Goal: Transaction & Acquisition: Purchase product/service

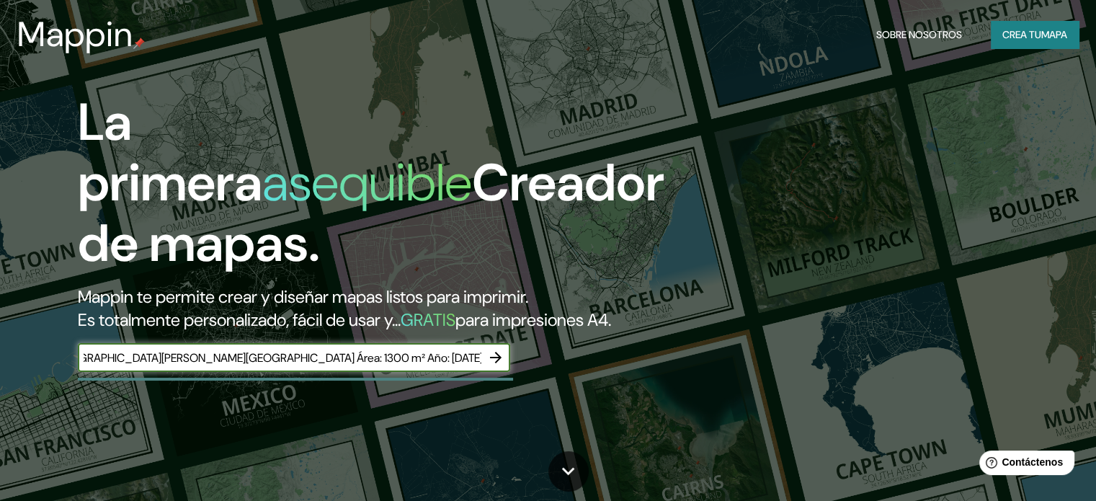
type input "Proyecto: Center for Primary Health Care Ubicación: [GEOGRAPHIC_DATA][PERSON_NA…"
click at [499, 370] on button "button" at bounding box center [495, 357] width 29 height 29
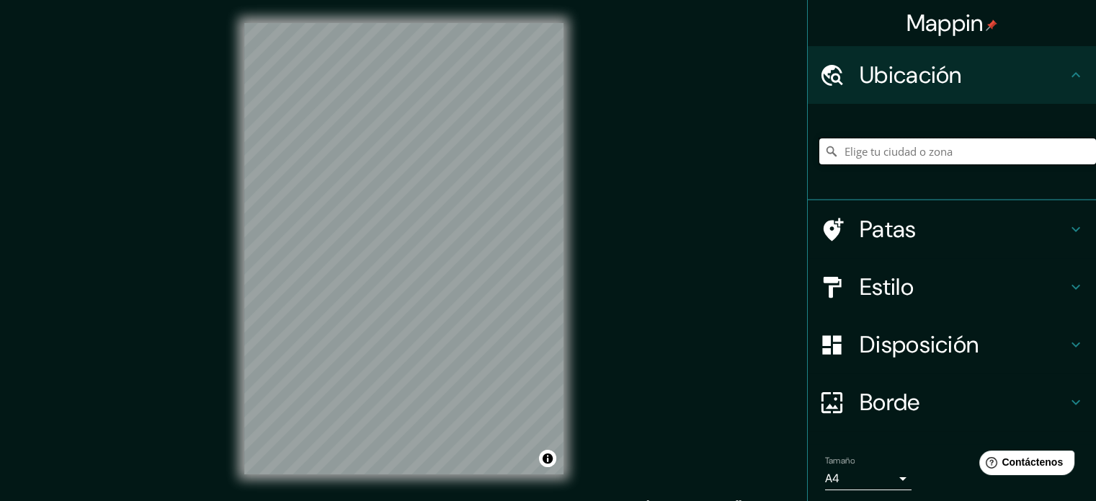
click at [930, 150] on input "Elige tu ciudad o zona" at bounding box center [957, 151] width 277 height 26
paste input "Proyecto: Center for Primary Health Care Ubicación: [GEOGRAPHIC_DATA][PERSON_NA…"
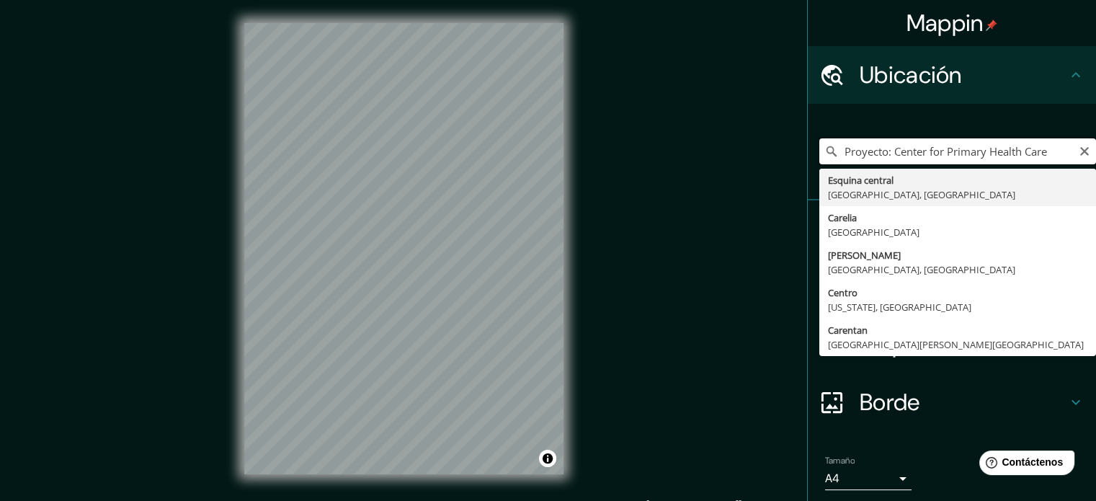
click at [886, 150] on input "Proyecto: Center for Primary Health Care" at bounding box center [957, 151] width 277 height 26
click at [992, 144] on input "Center for Primary Health Care" at bounding box center [957, 151] width 277 height 26
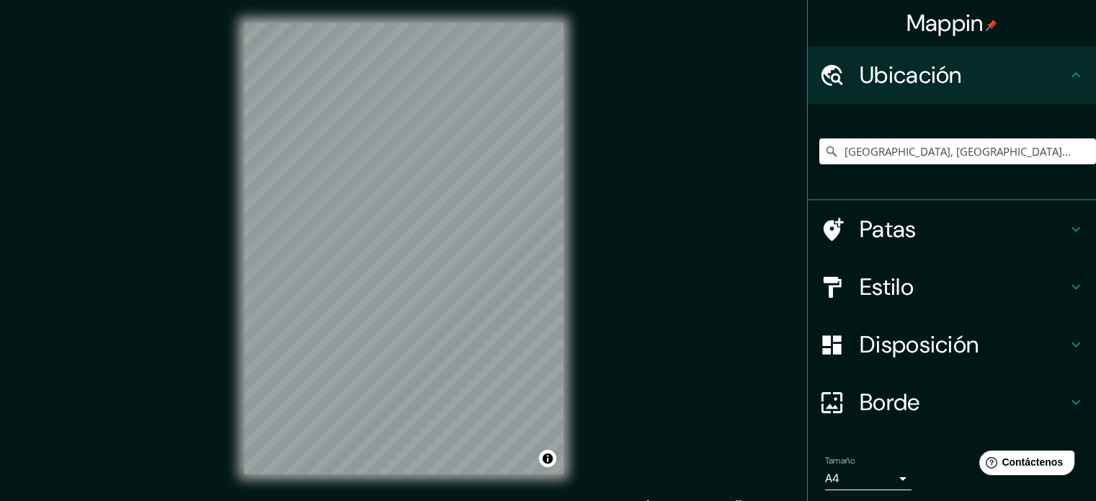
type input "[GEOGRAPHIC_DATA], [GEOGRAPHIC_DATA], [GEOGRAPHIC_DATA]"
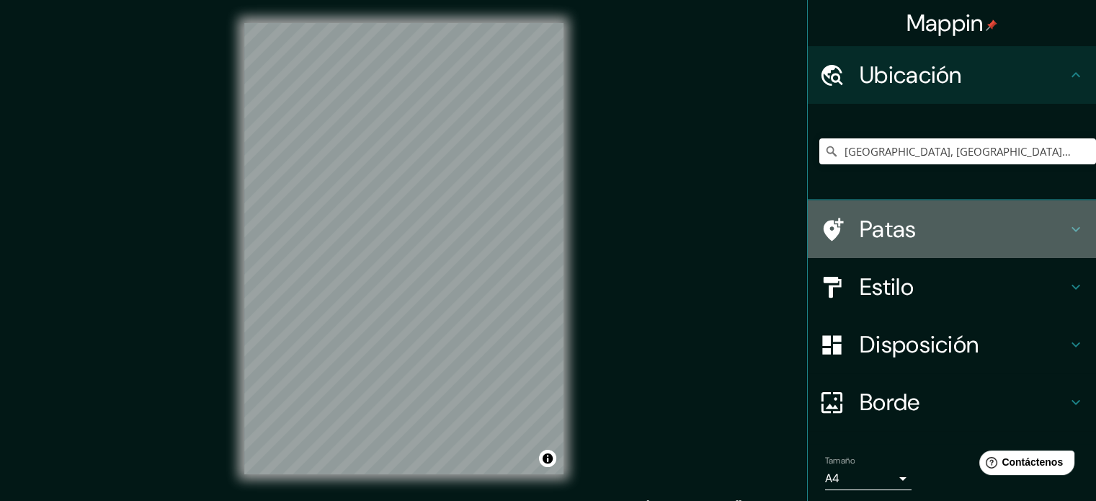
click at [927, 229] on h4 "Patas" at bounding box center [964, 229] width 208 height 29
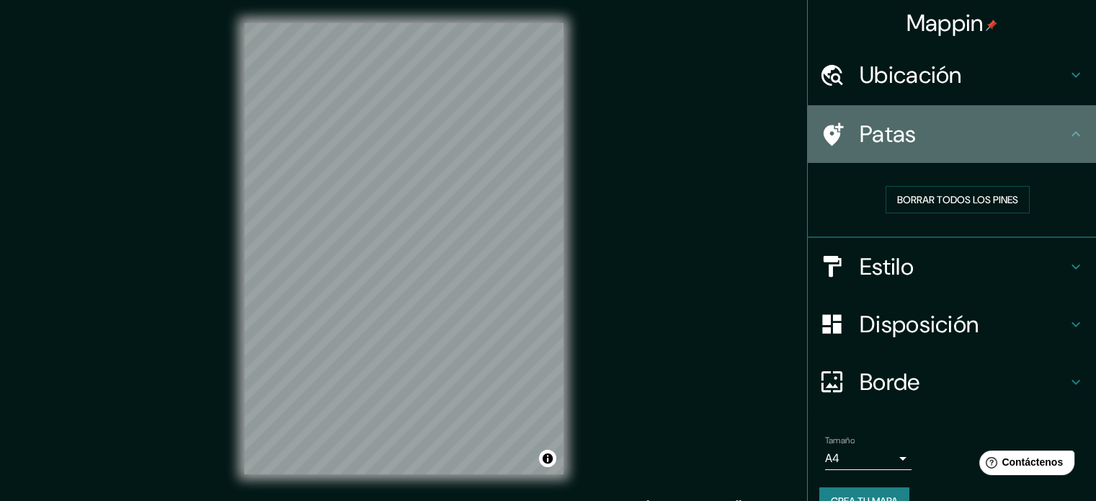
click at [951, 155] on div "Patas" at bounding box center [952, 134] width 288 height 58
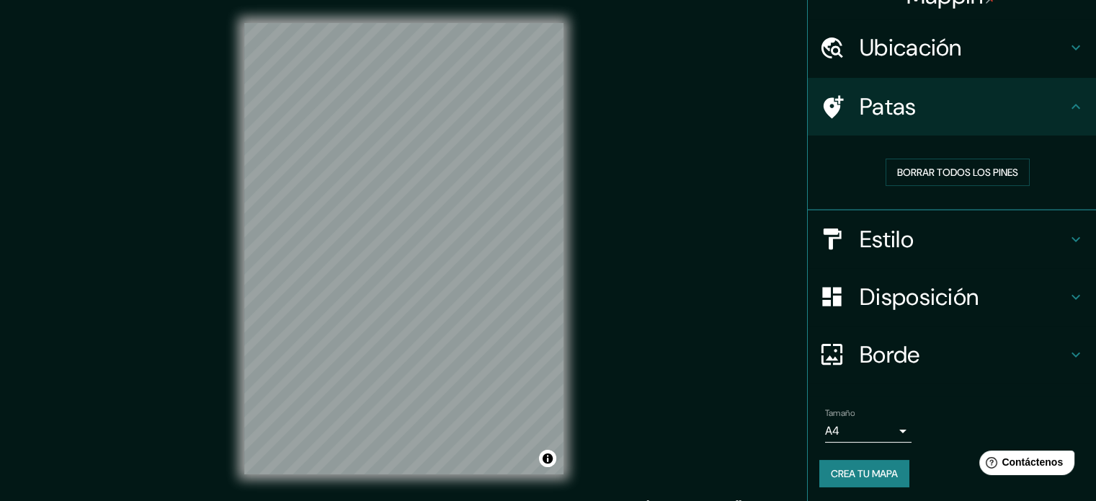
scroll to position [29, 0]
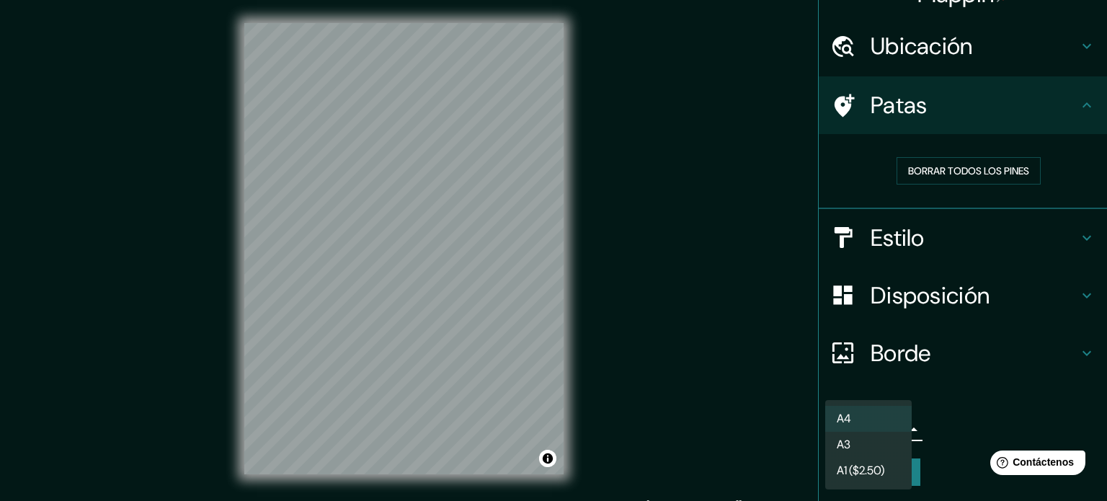
click at [883, 423] on body "Mappin [GEOGRAPHIC_DATA], [GEOGRAPHIC_DATA], [GEOGRAPHIC_DATA] [GEOGRAPHIC_DATA…" at bounding box center [553, 250] width 1107 height 501
click at [876, 440] on li "A3" at bounding box center [868, 445] width 86 height 27
type input "a4"
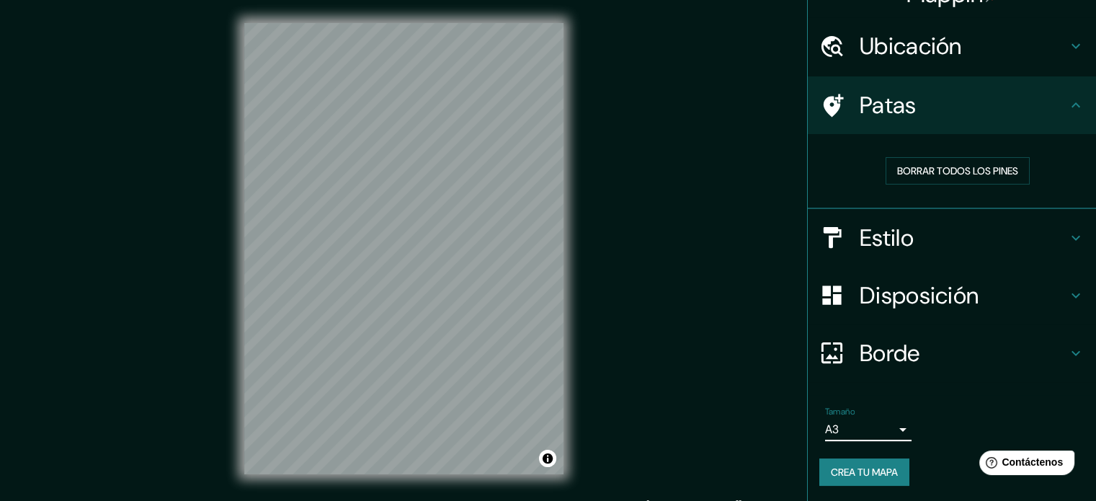
click at [917, 232] on h4 "Estilo" at bounding box center [964, 237] width 208 height 29
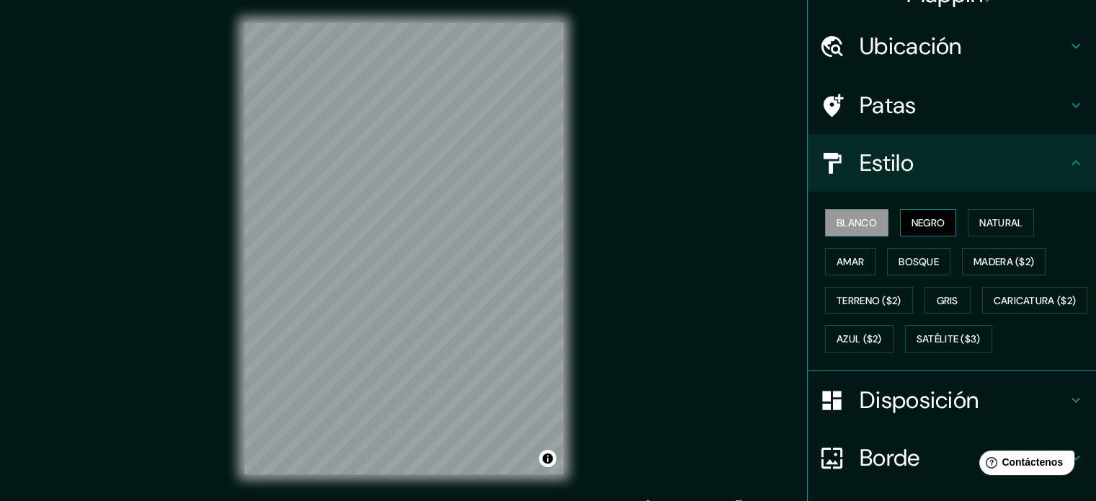
click at [922, 220] on font "Negro" at bounding box center [929, 222] width 34 height 13
click at [980, 218] on font "Natural" at bounding box center [1000, 222] width 43 height 13
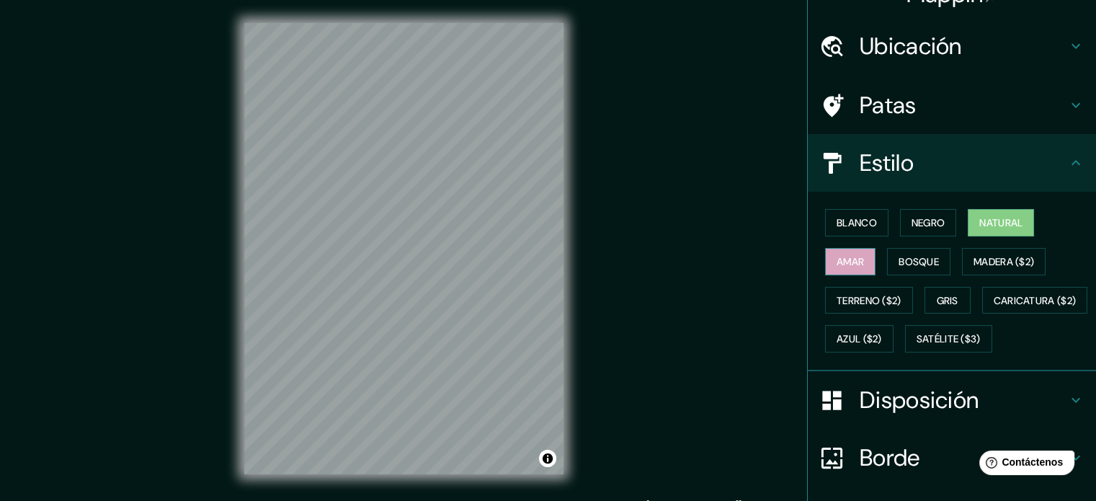
click at [839, 267] on font "Amar" at bounding box center [850, 261] width 27 height 19
click at [887, 259] on button "Bosque" at bounding box center [918, 261] width 63 height 27
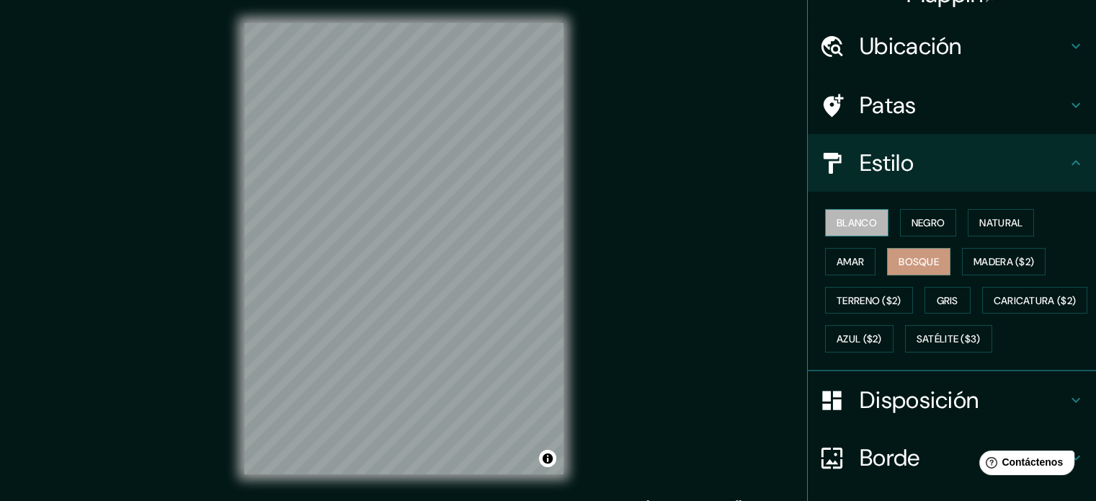
click at [842, 232] on button "Blanco" at bounding box center [856, 222] width 63 height 27
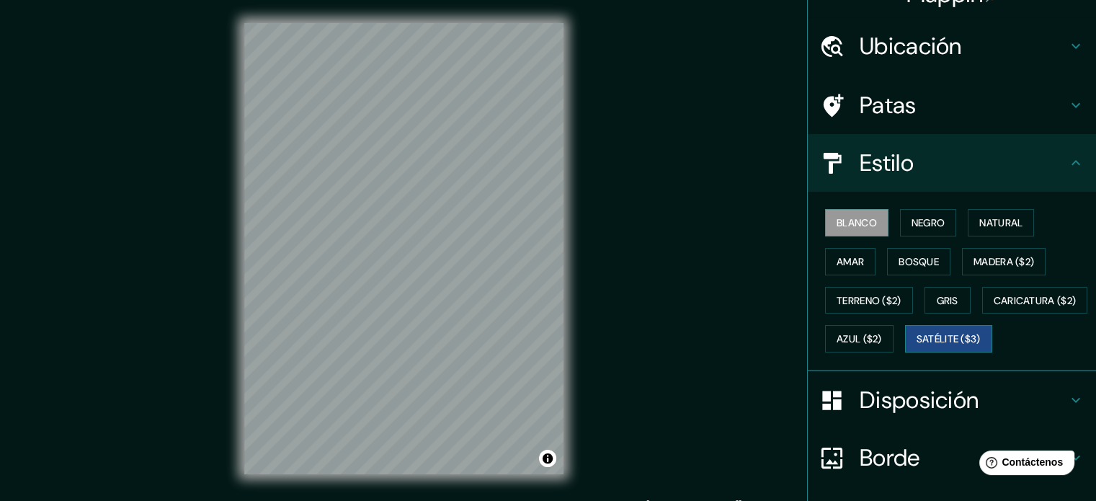
click at [917, 346] on font "Satélite ($3)" at bounding box center [949, 339] width 64 height 13
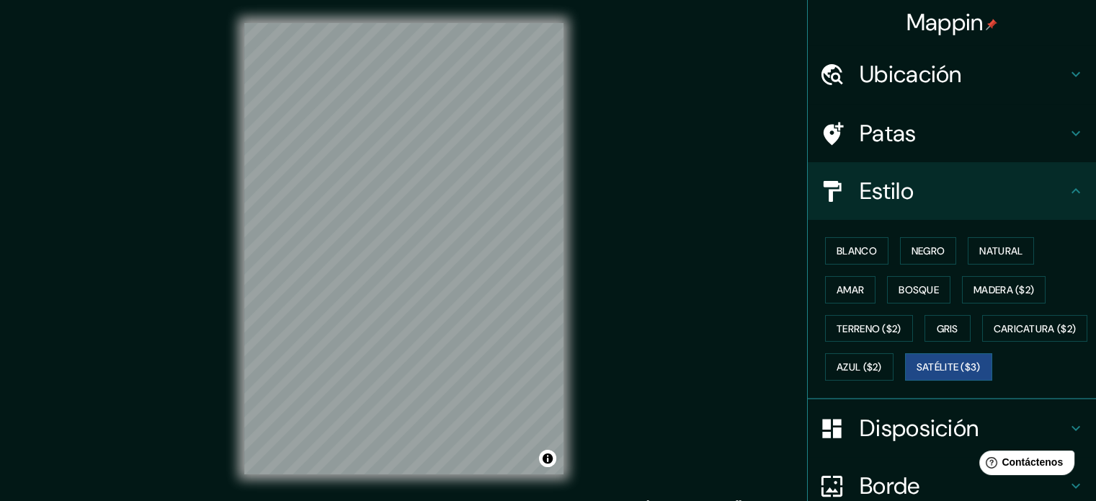
scroll to position [0, 0]
click at [931, 83] on font "Ubicación" at bounding box center [911, 75] width 102 height 30
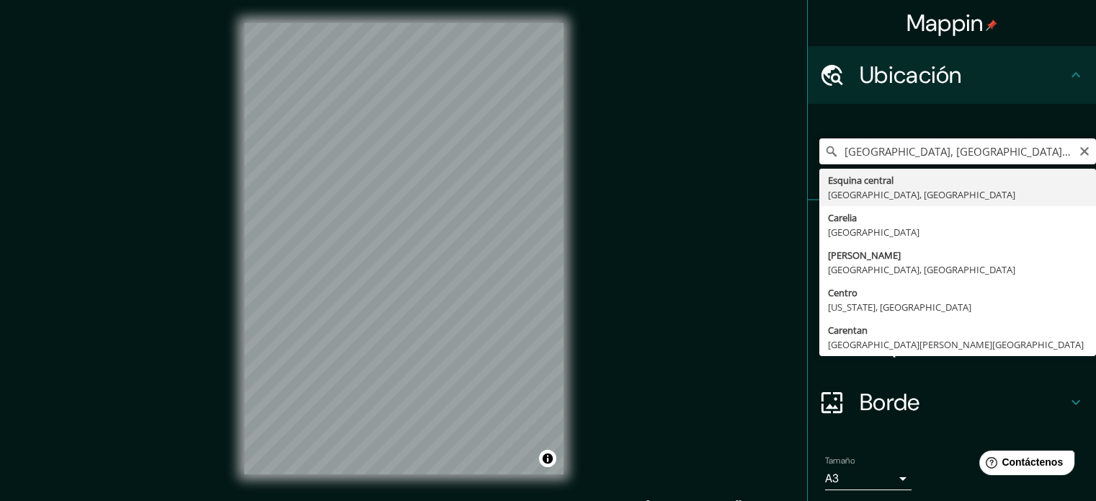
click at [922, 152] on input "[GEOGRAPHIC_DATA], [GEOGRAPHIC_DATA], [GEOGRAPHIC_DATA]" at bounding box center [957, 151] width 277 height 26
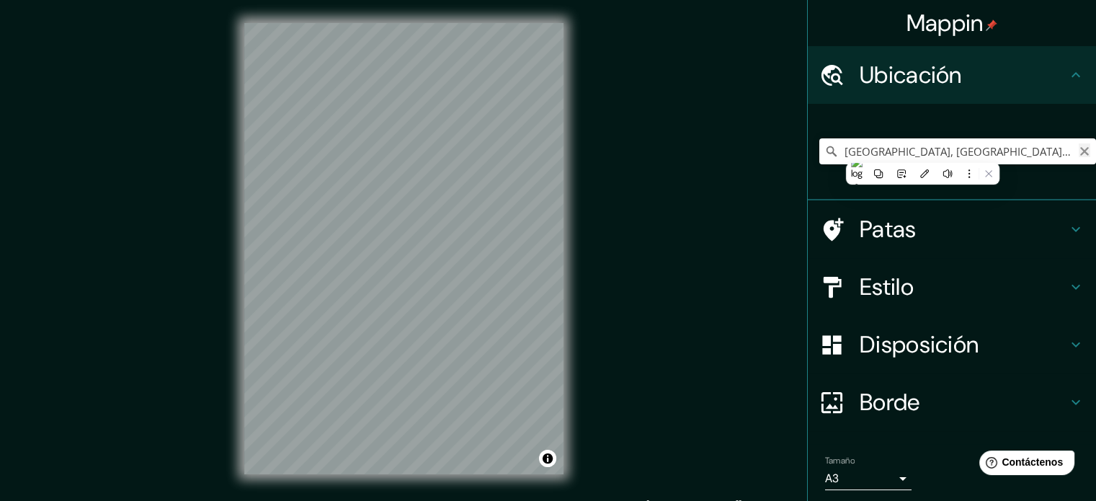
click at [1079, 152] on icon "Claro" at bounding box center [1085, 152] width 12 height 12
click at [922, 145] on input "Elige tu ciudad o zona" at bounding box center [957, 151] width 277 height 26
paste input "Rerum Novarumplein, Nieuw Gent, [GEOGRAPHIC_DATA], [GEOGRAPHIC_DATA]"
type input "Rerum-Novarumplein, 9000 [GEOGRAPHIC_DATA], [GEOGRAPHIC_DATA], [GEOGRAPHIC_DATA]"
click at [902, 169] on div "Rerum-Novarumplein, 9000 [GEOGRAPHIC_DATA], [GEOGRAPHIC_DATA], [GEOGRAPHIC_DATA…" at bounding box center [957, 151] width 277 height 72
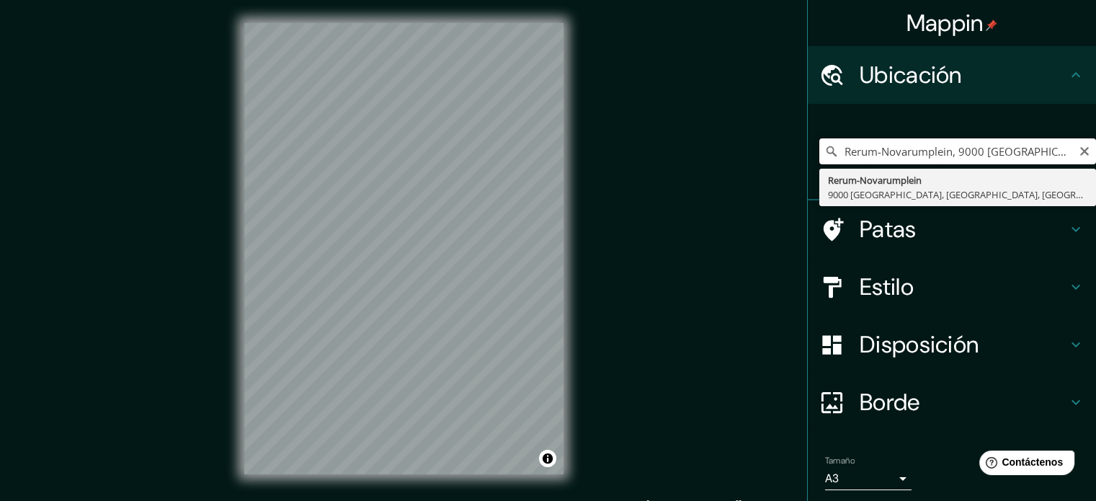
click at [903, 148] on input "Rerum-Novarumplein, 9000 [GEOGRAPHIC_DATA], [GEOGRAPHIC_DATA], [GEOGRAPHIC_DATA]" at bounding box center [957, 151] width 277 height 26
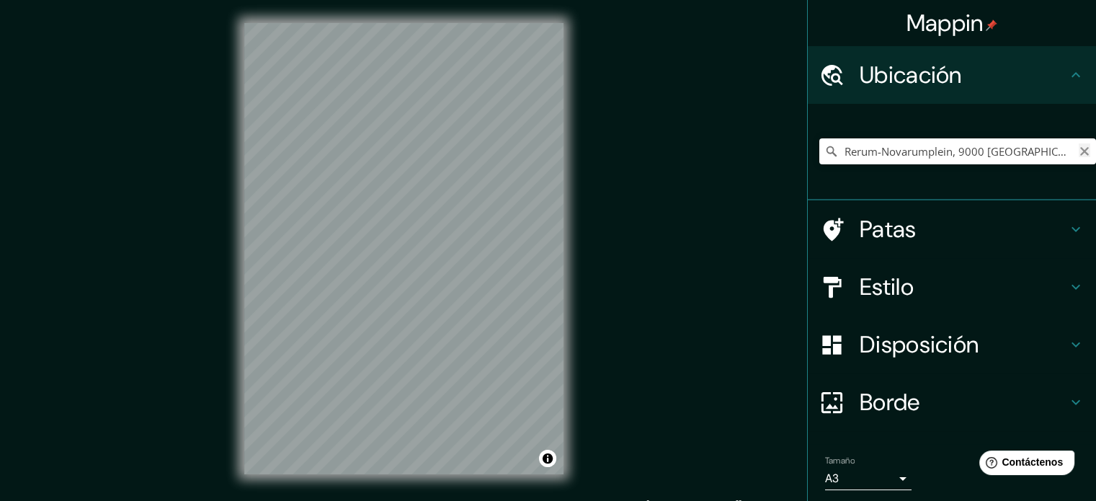
click at [1079, 150] on icon "Claro" at bounding box center [1085, 152] width 12 height 12
click at [545, 190] on div "© Mapbox © OpenStreetMap Improve this map © Maxar" at bounding box center [403, 248] width 365 height 497
drag, startPoint x: 564, startPoint y: 186, endPoint x: 575, endPoint y: 528, distance: 341.8
click at [575, 500] on html "Mappin Ubicación Rerum-Novarumplein 9000 [GEOGRAPHIC_DATA], [GEOGRAPHIC_DATA], …" at bounding box center [548, 250] width 1096 height 501
click at [969, 138] on input "Elige tu ciudad o zona" at bounding box center [957, 151] width 277 height 26
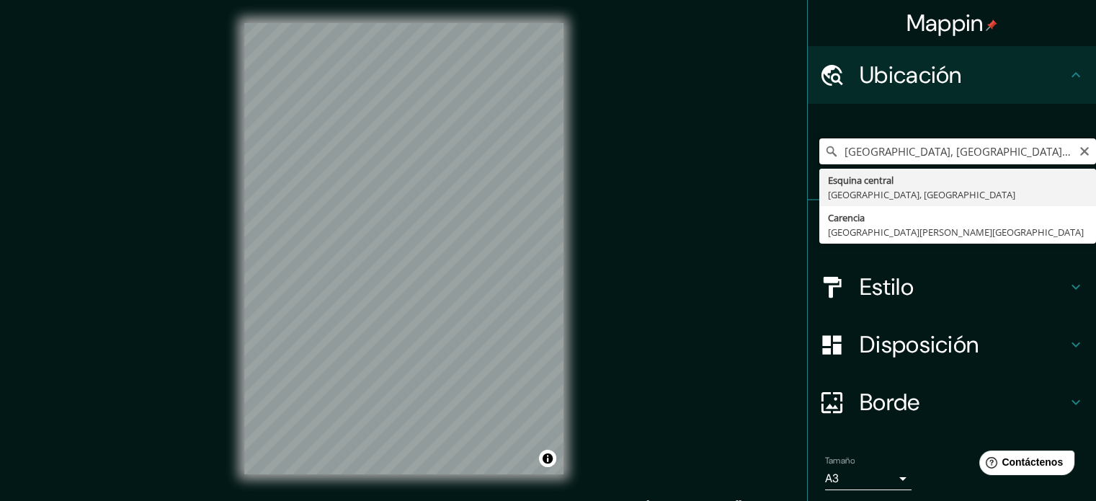
click at [867, 156] on input "[GEOGRAPHIC_DATA], [GEOGRAPHIC_DATA], [GEOGRAPHIC_DATA]" at bounding box center [957, 151] width 277 height 26
drag, startPoint x: 1038, startPoint y: 146, endPoint x: 815, endPoint y: 141, distance: 222.8
click at [819, 141] on input "[GEOGRAPHIC_DATA], [GEOGRAPHIC_DATA], [GEOGRAPHIC_DATA]" at bounding box center [957, 151] width 277 height 26
type input "[GEOGRAPHIC_DATA], [GEOGRAPHIC_DATA], [GEOGRAPHIC_DATA]"
click at [946, 125] on button at bounding box center [938, 123] width 19 height 19
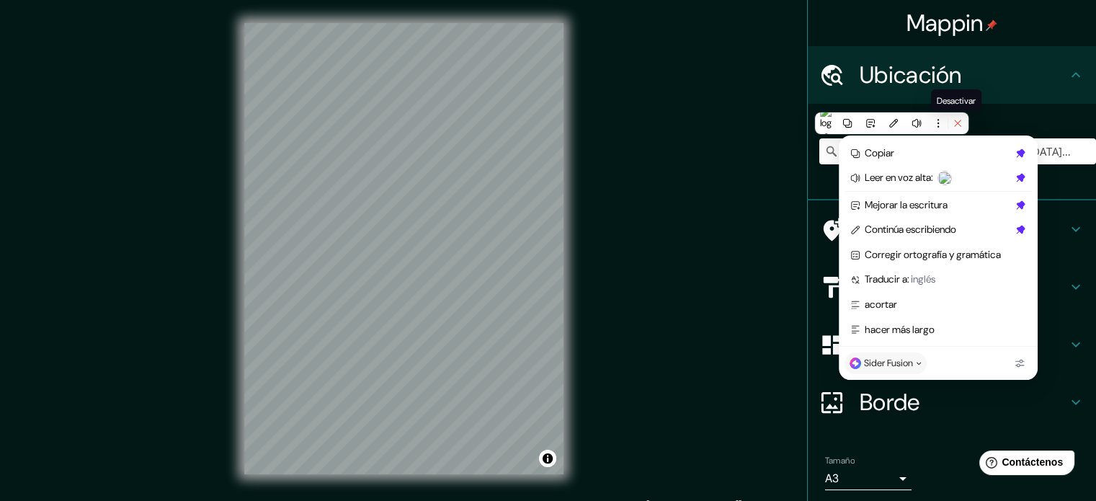
click at [958, 123] on icon at bounding box center [957, 123] width 6 height 6
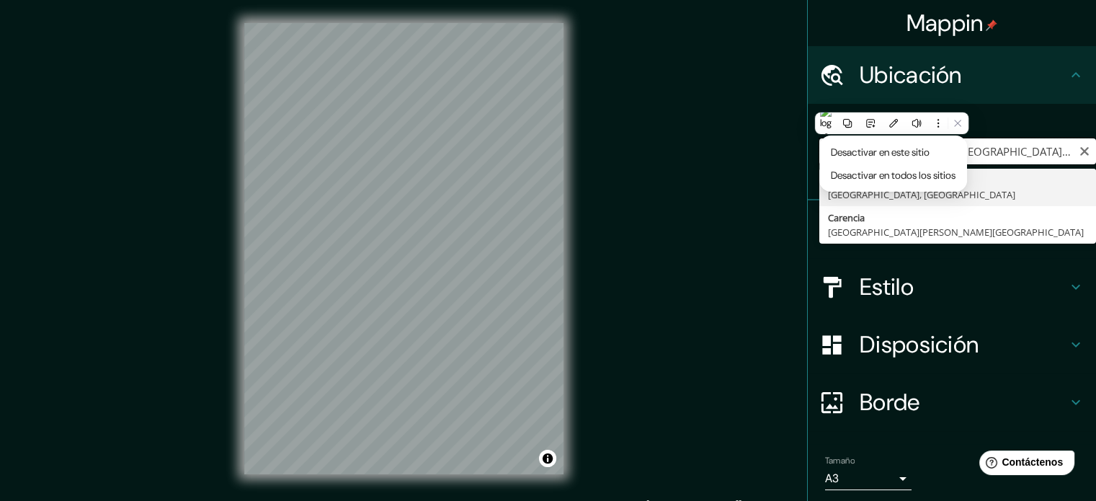
click at [1002, 146] on input "[GEOGRAPHIC_DATA], [GEOGRAPHIC_DATA], [GEOGRAPHIC_DATA]" at bounding box center [957, 151] width 277 height 26
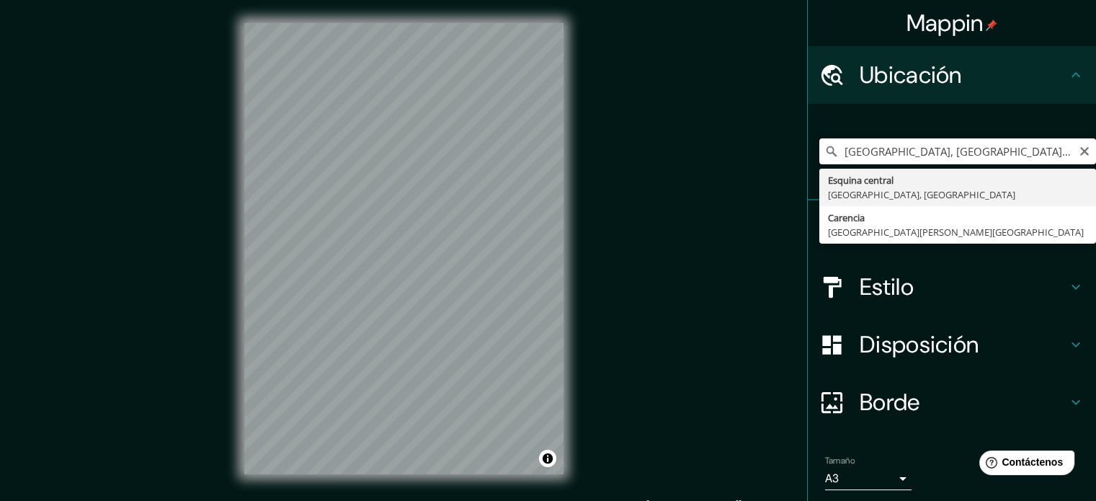
click at [1081, 148] on input "[GEOGRAPHIC_DATA], [GEOGRAPHIC_DATA], [GEOGRAPHIC_DATA]" at bounding box center [957, 151] width 277 height 26
click at [1079, 149] on icon "Claro" at bounding box center [1085, 152] width 12 height 12
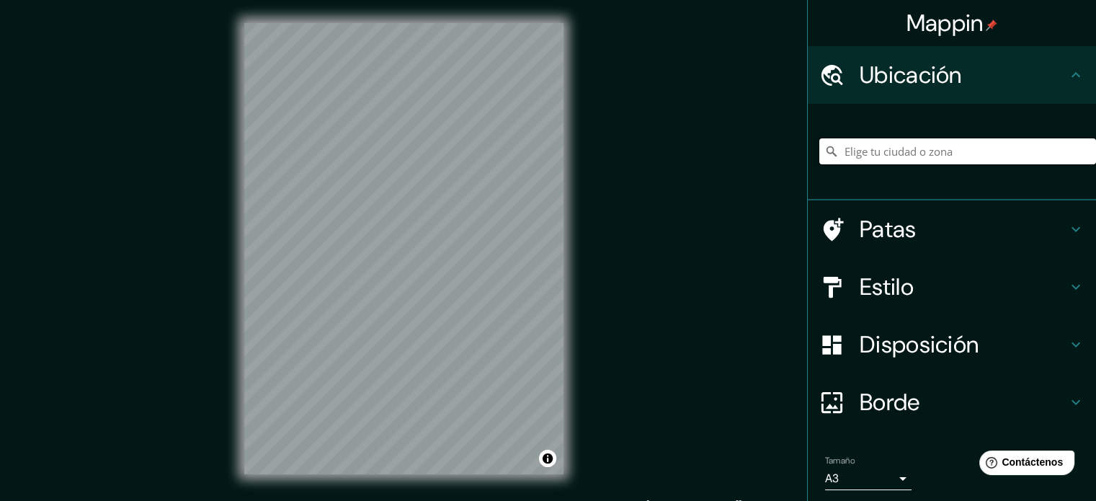
click at [925, 155] on input "Elige tu ciudad o zona" at bounding box center [957, 151] width 277 height 26
paste input "Rerum-[STREET_ADDRESS][PERSON_NAME]"
type input "Rerum-[STREET_ADDRESS]"
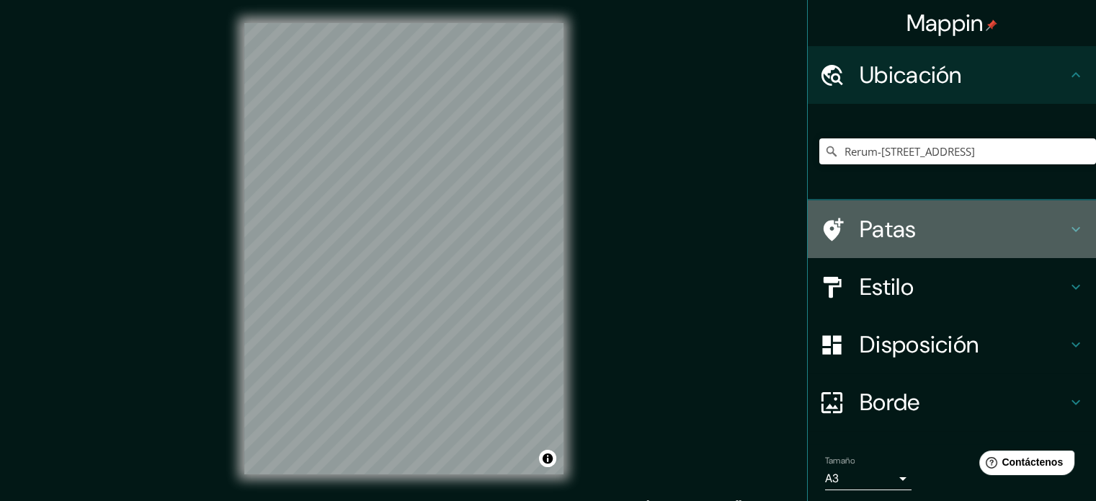
click at [913, 215] on h4 "Patas" at bounding box center [964, 229] width 208 height 29
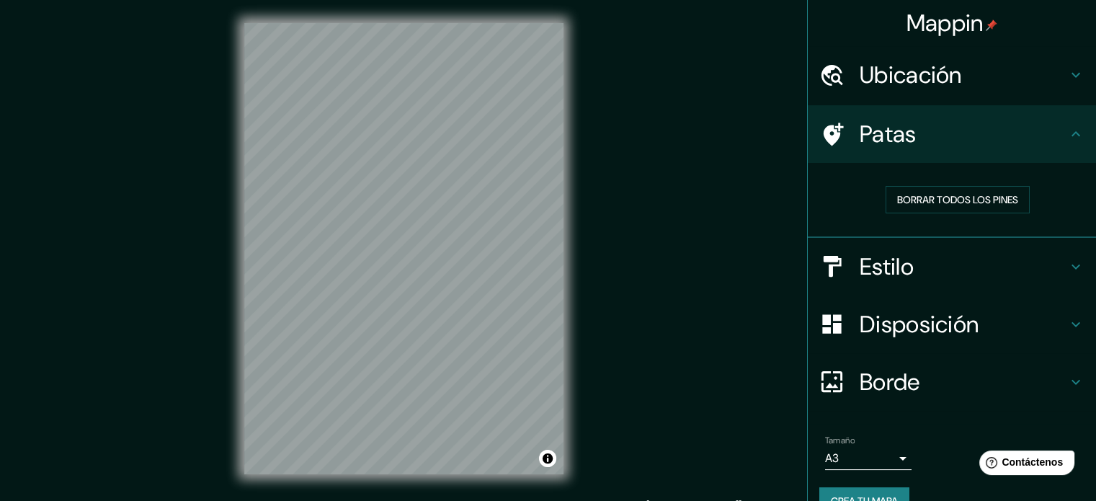
click at [907, 155] on div "Patas" at bounding box center [952, 134] width 288 height 58
click at [888, 298] on div "Disposición" at bounding box center [952, 324] width 288 height 58
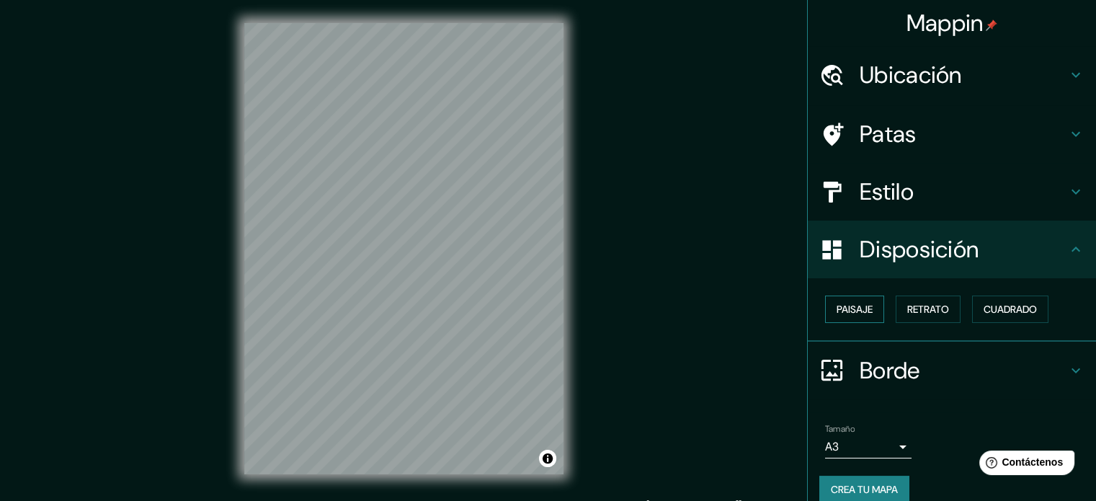
click at [859, 308] on font "Paisaje" at bounding box center [855, 309] width 36 height 13
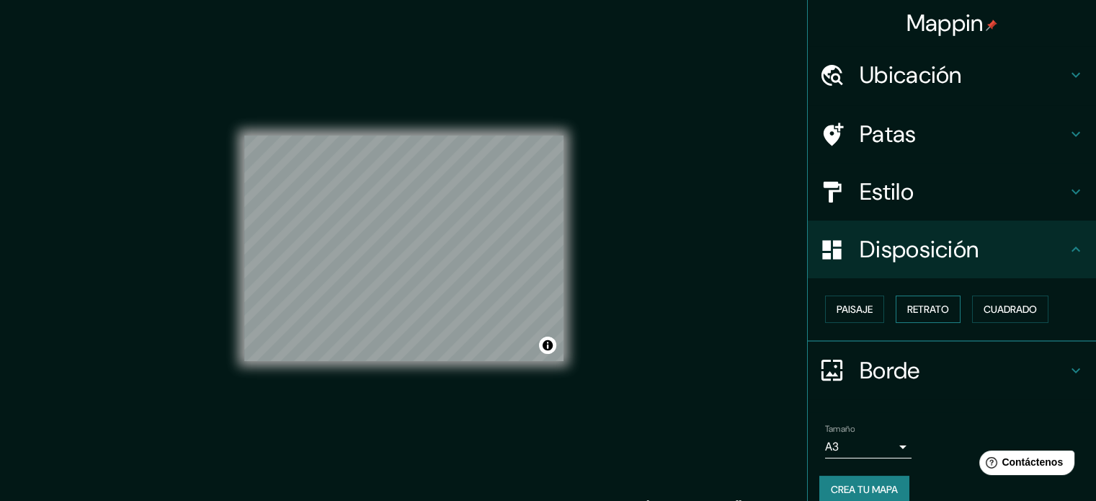
click at [935, 307] on font "Retrato" at bounding box center [928, 309] width 42 height 13
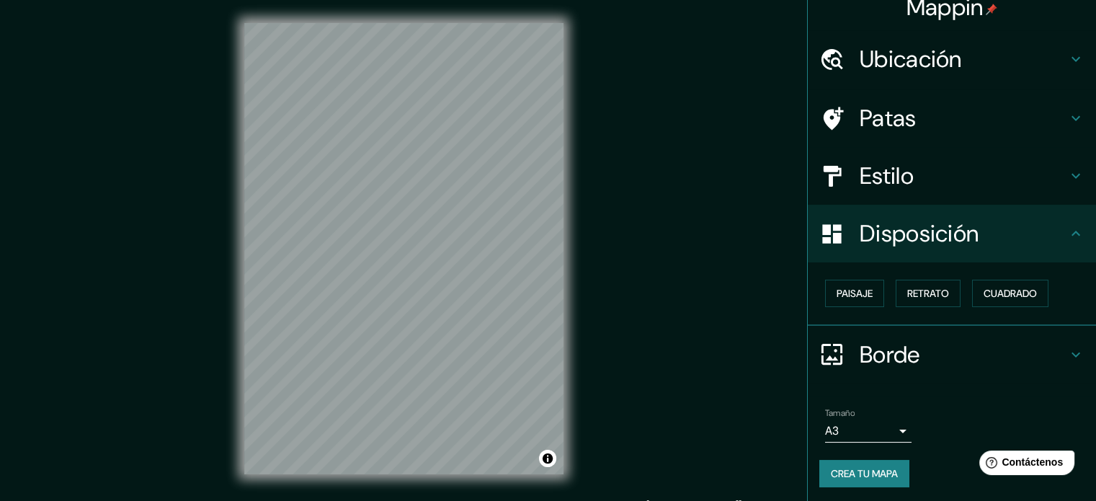
scroll to position [17, 0]
click at [902, 156] on div "Estilo" at bounding box center [952, 175] width 288 height 58
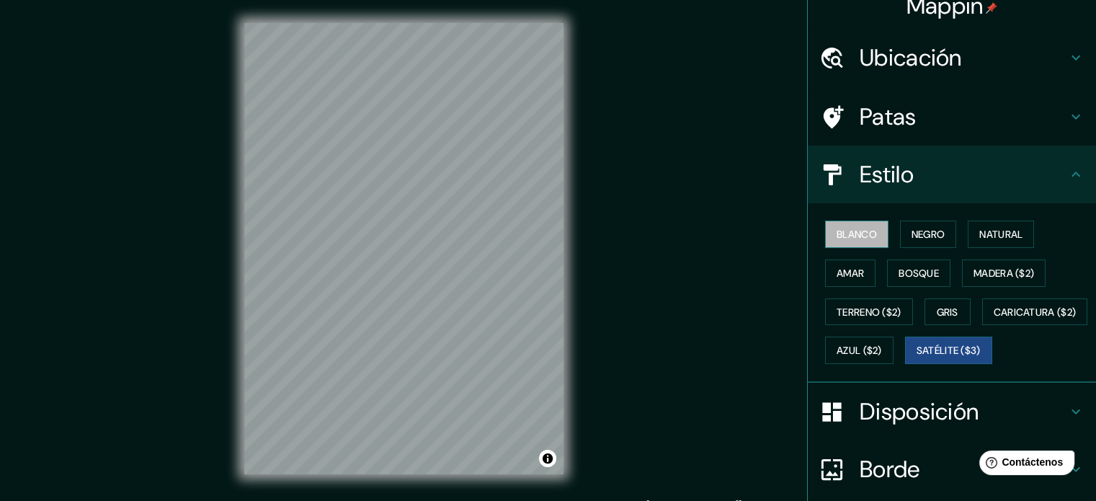
click at [855, 243] on button "Blanco" at bounding box center [856, 234] width 63 height 27
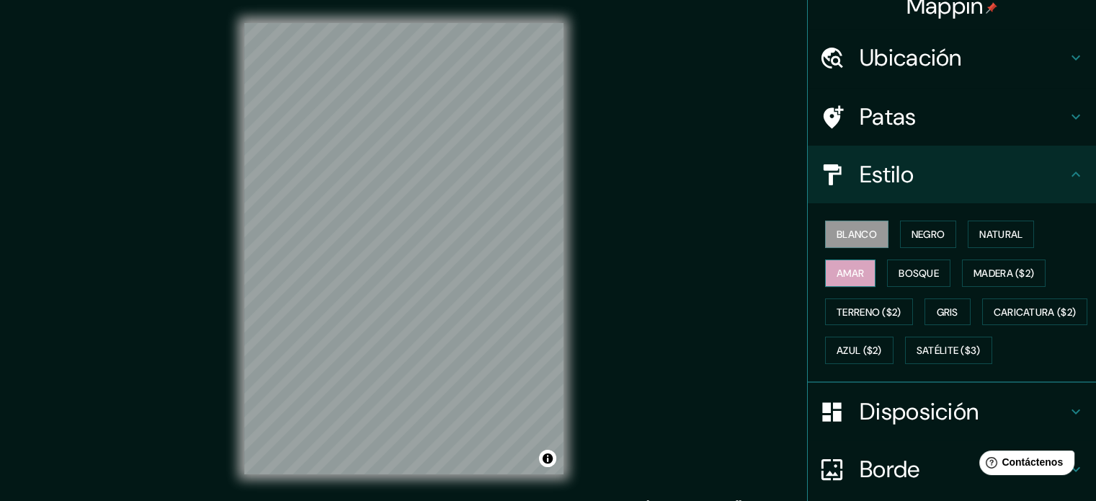
click at [858, 270] on button "Amar" at bounding box center [850, 272] width 50 height 27
click at [917, 360] on font "Satélite ($3)" at bounding box center [949, 350] width 64 height 19
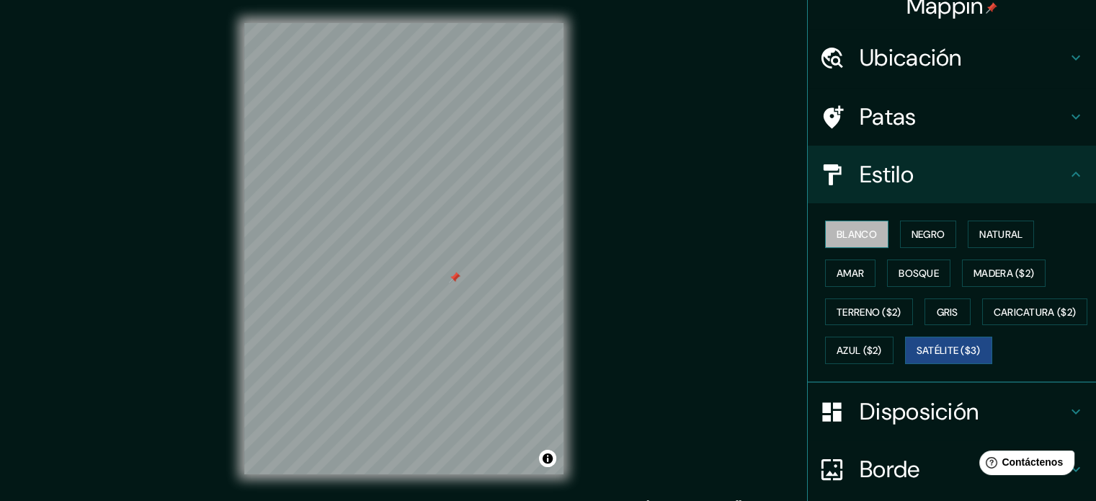
click at [867, 241] on font "Blanco" at bounding box center [857, 234] width 40 height 19
click at [917, 357] on font "Satélite ($3)" at bounding box center [949, 350] width 64 height 13
click at [629, 118] on div "Mappin Ubicación [STREET_ADDRESS] Oriental, [GEOGRAPHIC_DATA] Rerum-[STREET_ADD…" at bounding box center [548, 260] width 1096 height 520
click at [432, 6] on div "© Mapbox © OpenStreetMap Improve this map © Maxar" at bounding box center [403, 248] width 365 height 497
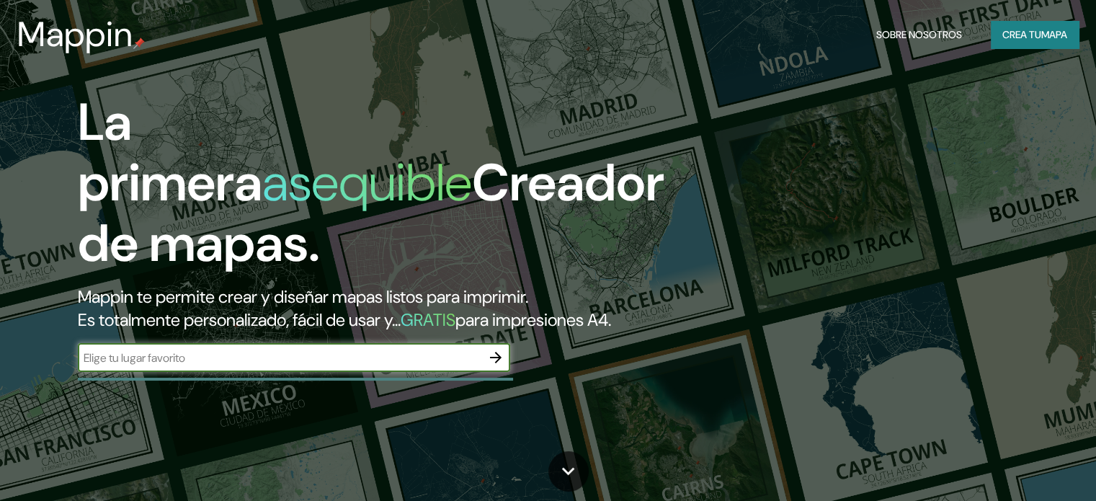
click at [242, 366] on input "text" at bounding box center [280, 358] width 404 height 17
type input "12°32'37.8"N 1°16'45.1"W"
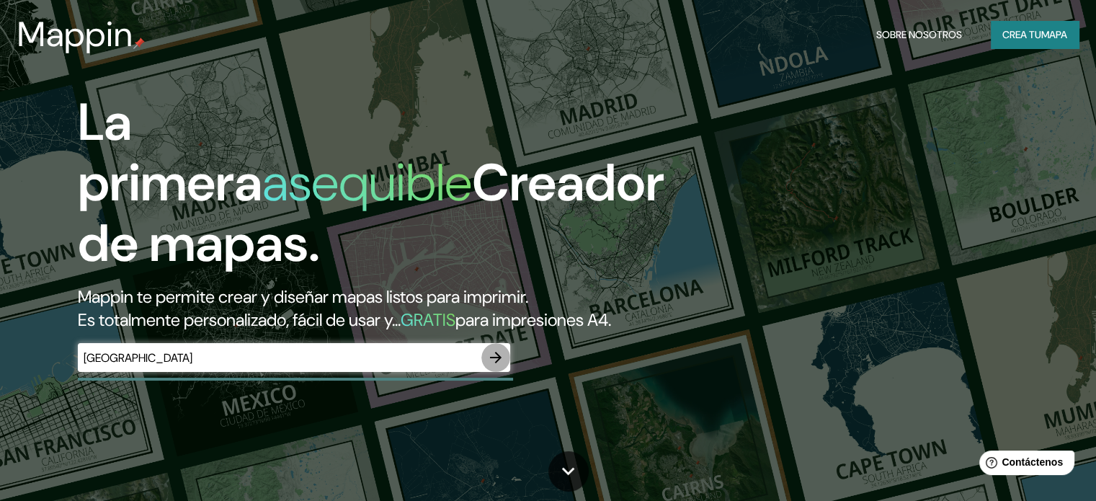
click at [491, 366] on icon "button" at bounding box center [495, 357] width 17 height 17
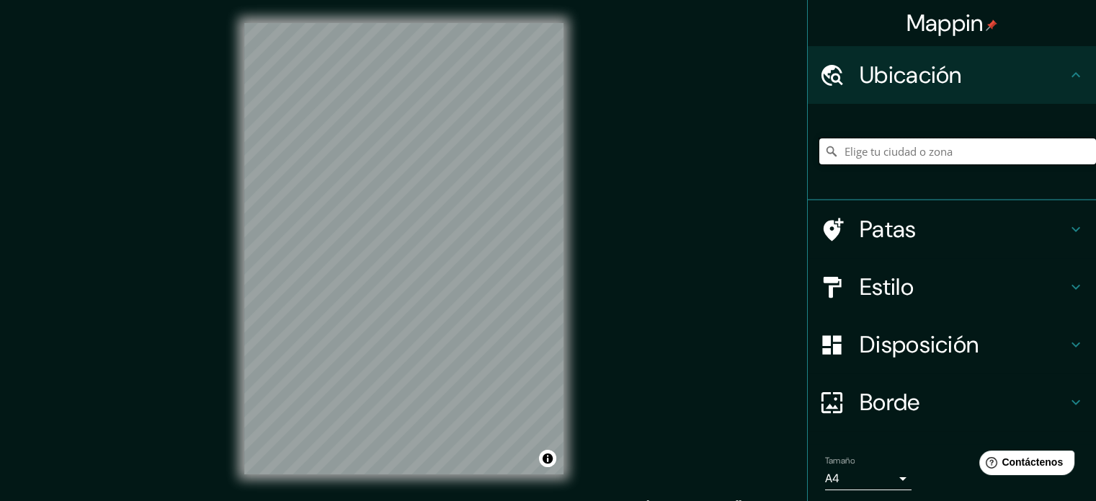
click at [934, 154] on input "Elige tu ciudad o zona" at bounding box center [957, 151] width 277 height 26
paste input "12°32'37.8"N 1°16'45.1"W"
type input "Noord, Weesp, Holanda Septentrional, Países Bajos"
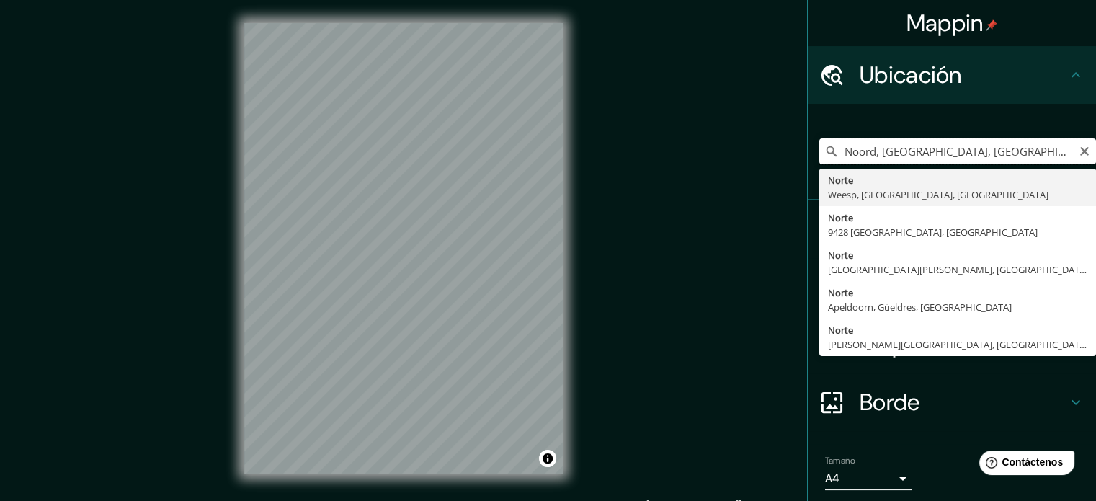
click at [1080, 148] on input "Noord, Weesp, Holanda Septentrional, Países Bajos" at bounding box center [957, 151] width 277 height 26
click at [1079, 156] on icon "Claro" at bounding box center [1085, 152] width 12 height 12
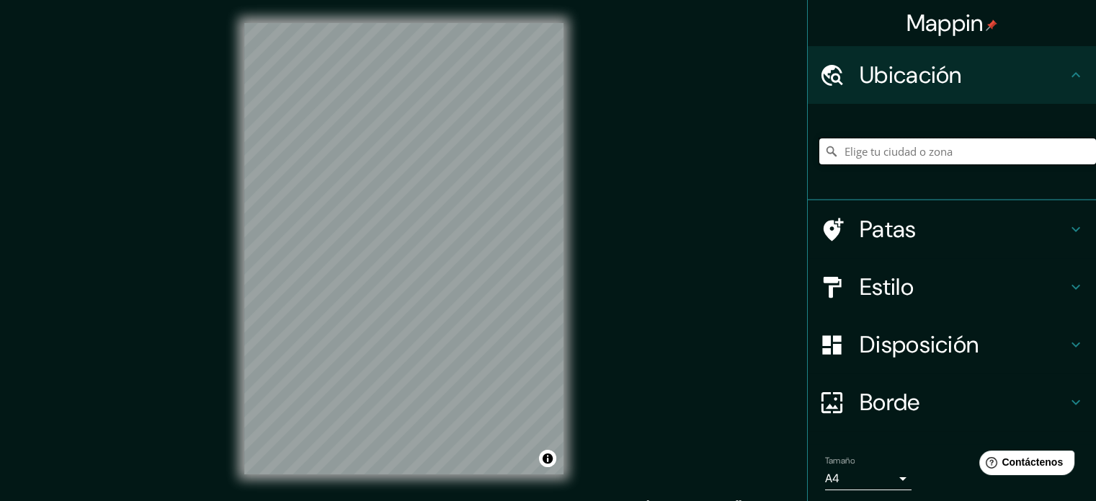
click at [858, 151] on input "Elige tu ciudad o zona" at bounding box center [957, 151] width 277 height 26
paste input "GPV9+PQH, Ziniare, Burkina Faso"
type input "Ziniaré, Provincia de Oubritenga, Burkina Faso"
click at [928, 294] on h4 "Estilo" at bounding box center [964, 286] width 208 height 29
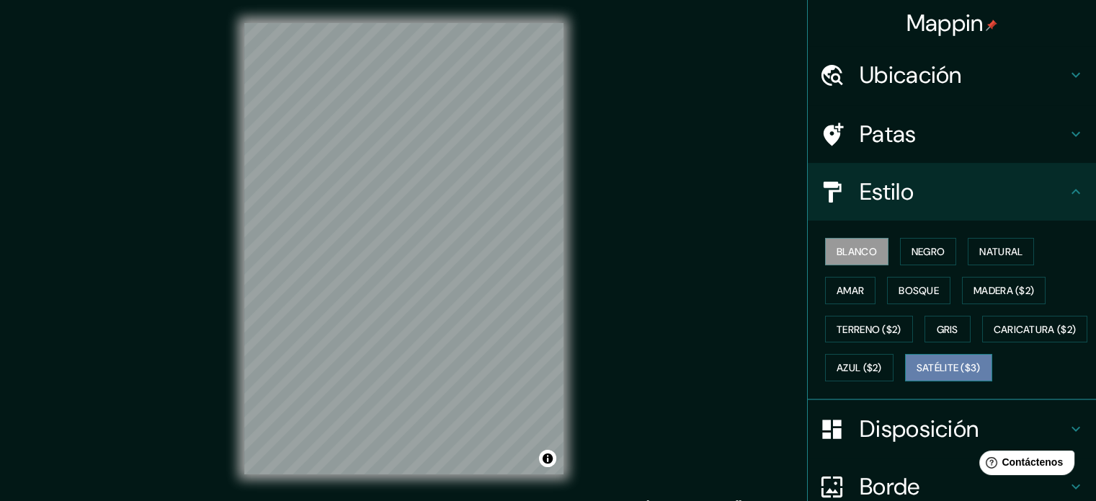
click at [917, 375] on font "Satélite ($3)" at bounding box center [949, 368] width 64 height 13
click at [257, 500] on html "Mappin Ubicación Ziniaré, Provincia de Oubritenga, Burkina Faso Ziniaré Provinc…" at bounding box center [548, 250] width 1096 height 501
